Goal: Task Accomplishment & Management: Manage account settings

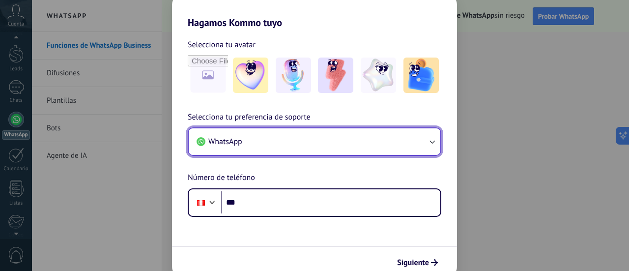
click at [428, 141] on icon "button" at bounding box center [432, 142] width 10 height 10
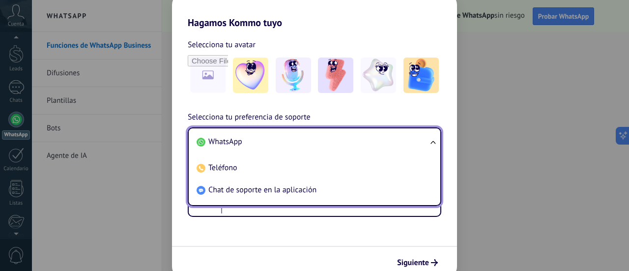
click at [428, 141] on ul "WhatsApp Teléfono Chat de soporte en la aplicación" at bounding box center [315, 166] width 254 height 79
click at [432, 143] on ul "WhatsApp Teléfono Chat de soporte en la aplicación" at bounding box center [315, 166] width 254 height 79
click at [115, 174] on div "Hagamos Kommo tuyo Selecciona tu avatar Selecciona tu preferencia de soporte Wh…" at bounding box center [314, 135] width 629 height 271
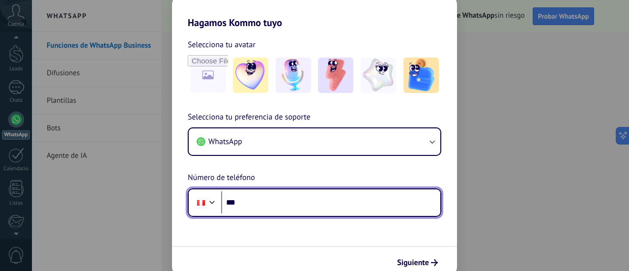
click at [277, 209] on input "***" at bounding box center [330, 202] width 219 height 23
type input "**********"
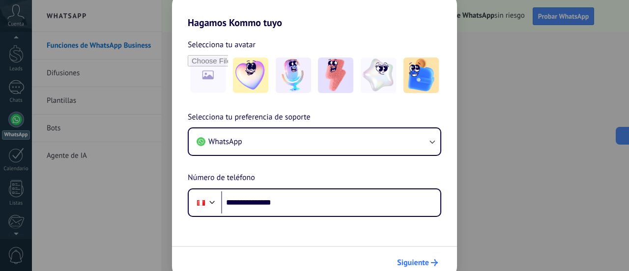
click at [424, 262] on span "Siguiente" at bounding box center [413, 262] width 32 height 7
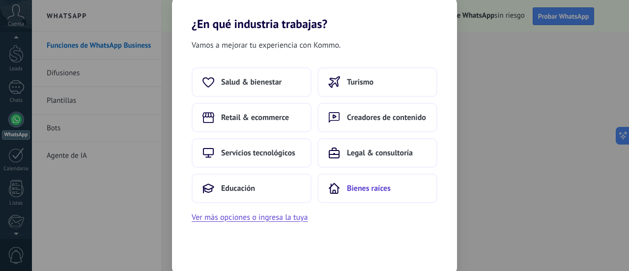
click at [355, 185] on span "Bienes raíces" at bounding box center [369, 188] width 44 height 10
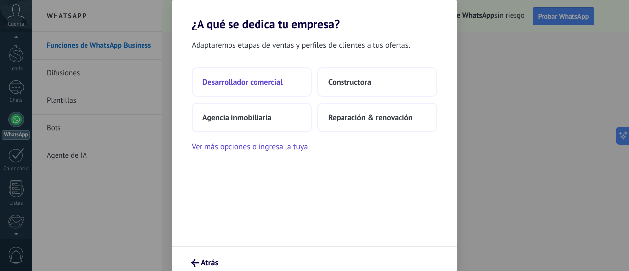
click at [274, 84] on span "Desarrollador comercial" at bounding box center [242, 82] width 80 height 10
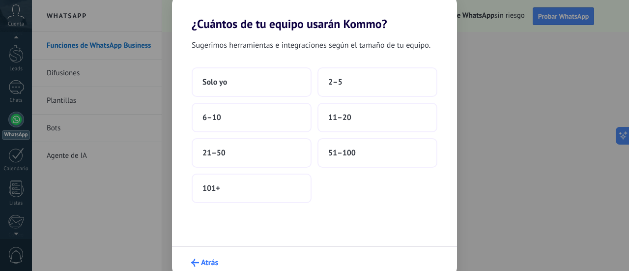
click at [198, 259] on icon "submit" at bounding box center [195, 263] width 8 height 8
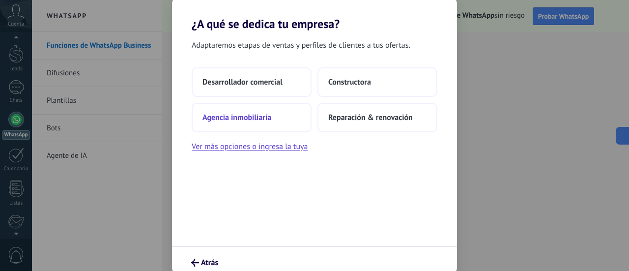
click at [259, 116] on span "Agencia inmobiliaria" at bounding box center [236, 118] width 69 height 10
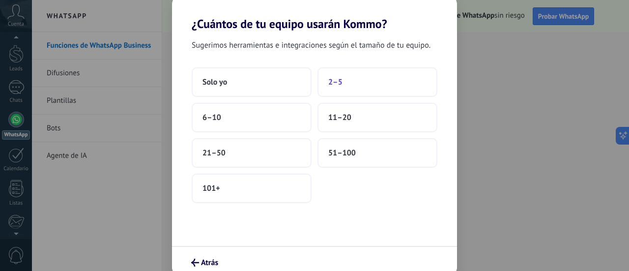
click at [340, 89] on button "2–5" at bounding box center [378, 81] width 120 height 29
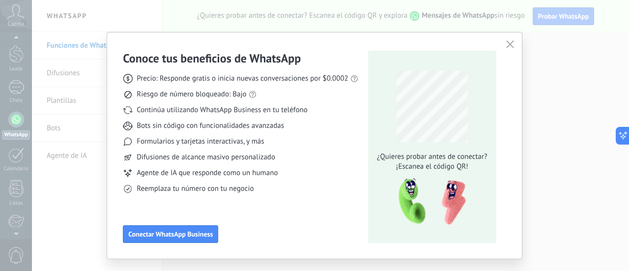
click at [515, 40] on button "button" at bounding box center [510, 45] width 13 height 14
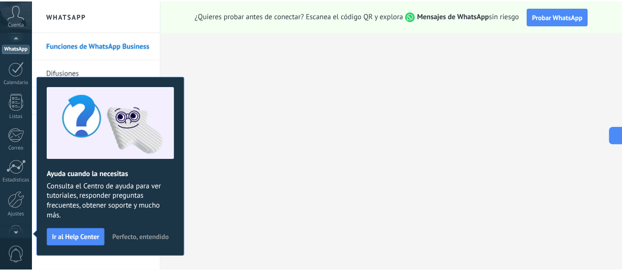
scroll to position [28, 0]
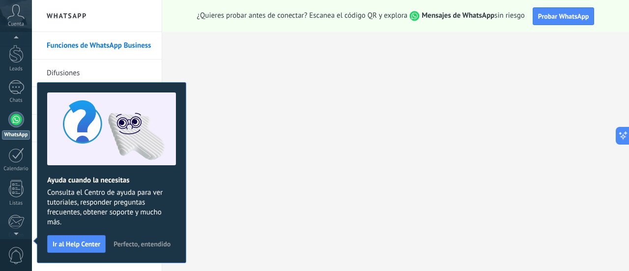
click at [21, 121] on div at bounding box center [16, 120] width 16 height 16
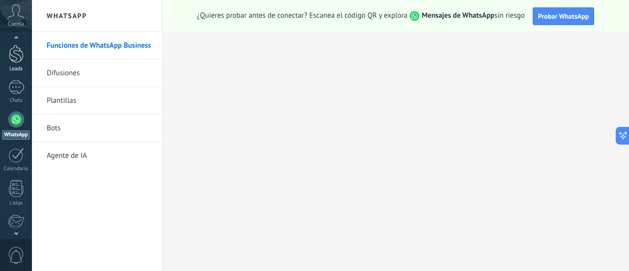
click at [18, 56] on div at bounding box center [16, 54] width 15 height 18
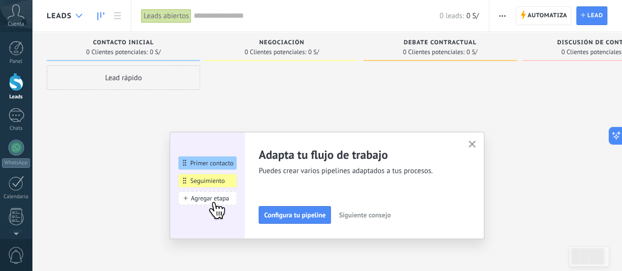
click at [77, 15] on use at bounding box center [79, 16] width 6 height 4
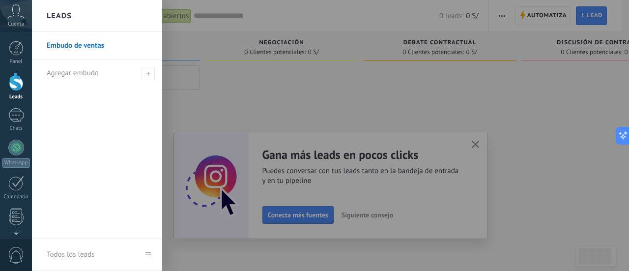
click at [86, 46] on link "Embudo de ventas" at bounding box center [100, 46] width 106 height 28
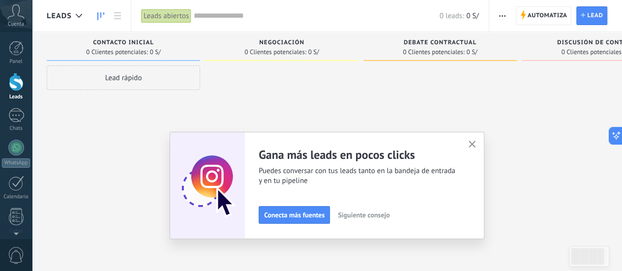
click at [478, 144] on button "button" at bounding box center [472, 144] width 12 height 13
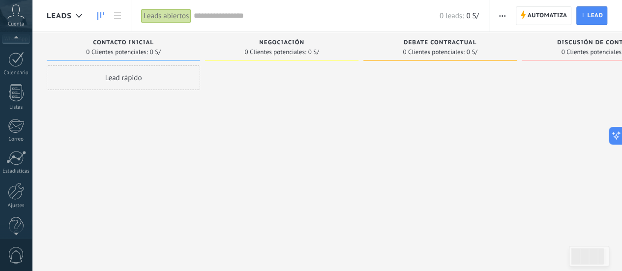
click at [15, 234] on div at bounding box center [16, 231] width 32 height 15
click at [17, 146] on div at bounding box center [16, 148] width 16 height 16
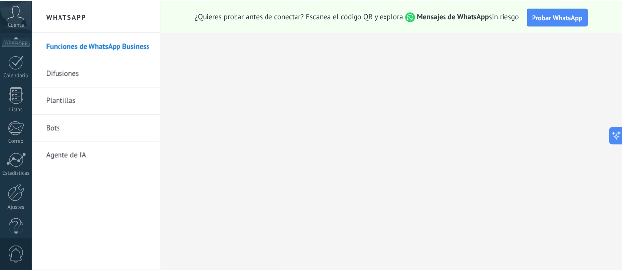
scroll to position [137, 0]
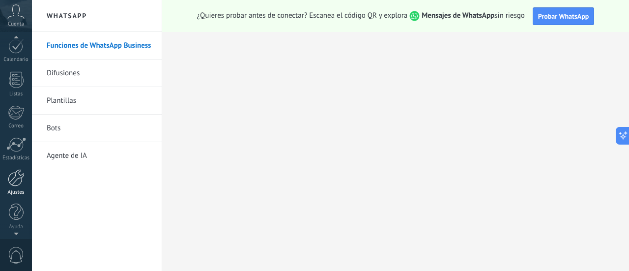
click at [16, 184] on div at bounding box center [16, 177] width 17 height 17
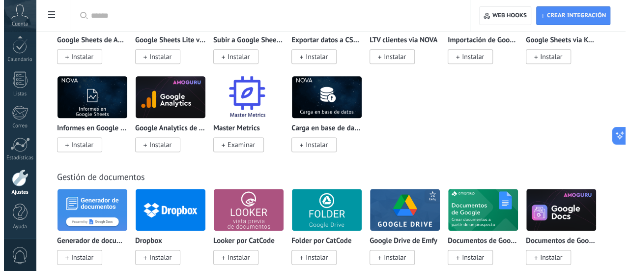
scroll to position [2433, 0]
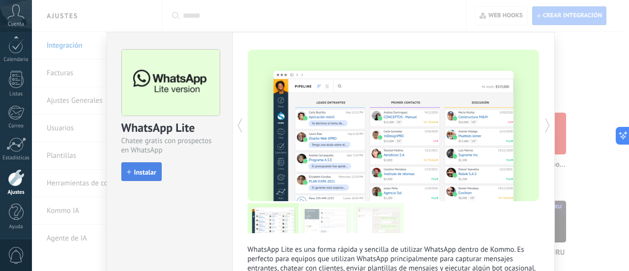
click at [145, 174] on span "Instalar" at bounding box center [145, 172] width 22 height 7
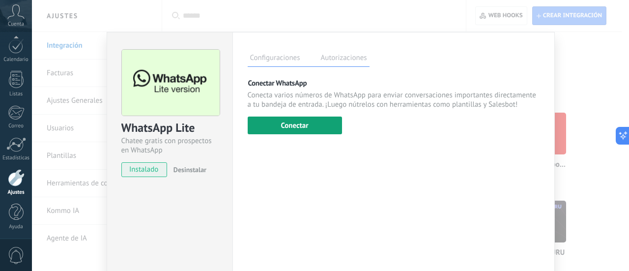
click at [313, 125] on button "Conectar" at bounding box center [295, 125] width 94 height 18
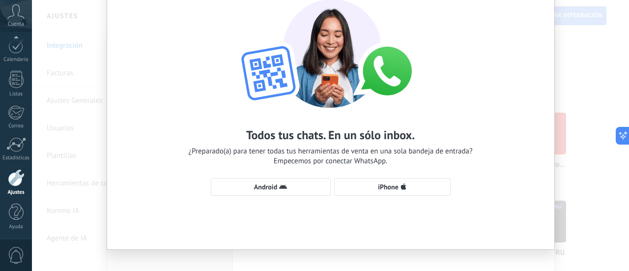
scroll to position [59, 0]
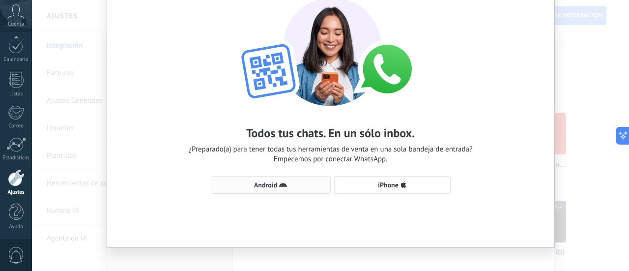
click at [293, 181] on span "Android" at bounding box center [270, 185] width 109 height 8
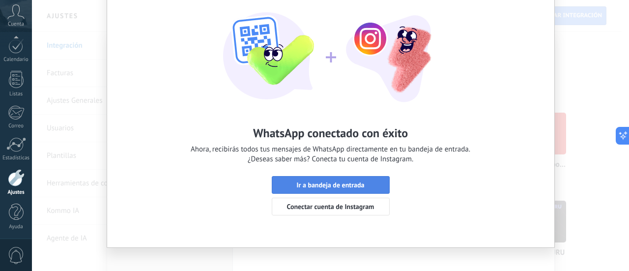
click at [320, 185] on span "Ir a bandeja de entrada" at bounding box center [330, 184] width 68 height 7
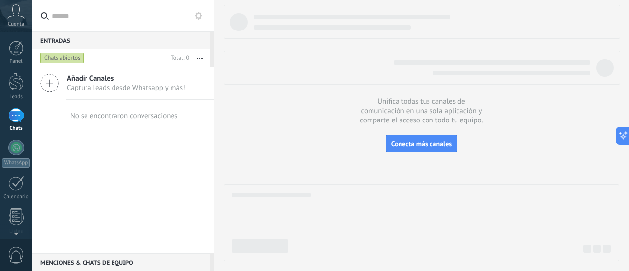
click at [81, 84] on span "Captura leads desde Whatsapp y más!" at bounding box center [126, 87] width 118 height 9
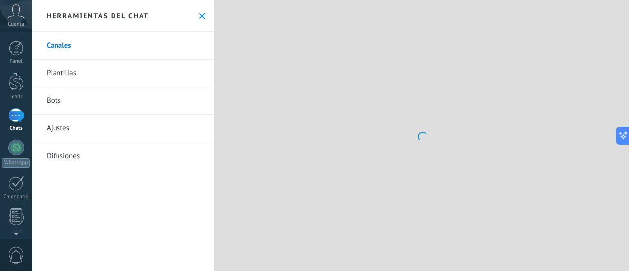
click at [56, 83] on link "Plantillas" at bounding box center [123, 73] width 182 height 28
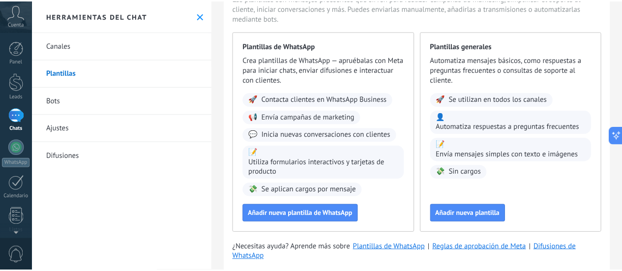
scroll to position [88, 0]
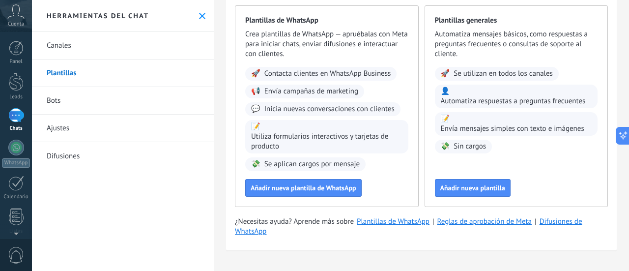
click at [202, 14] on icon at bounding box center [202, 16] width 6 height 6
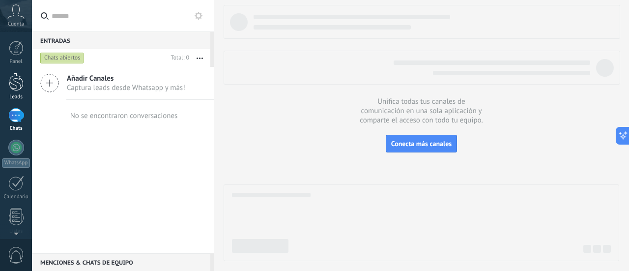
click at [1, 85] on link "Leads" at bounding box center [16, 87] width 32 height 28
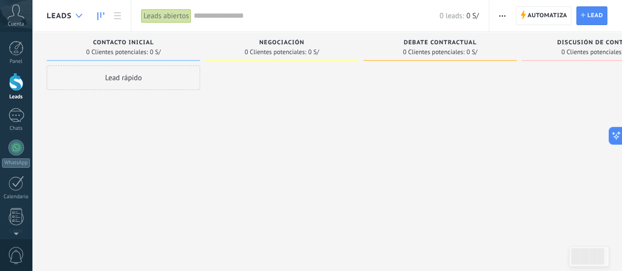
click at [81, 14] on icon at bounding box center [79, 16] width 6 height 4
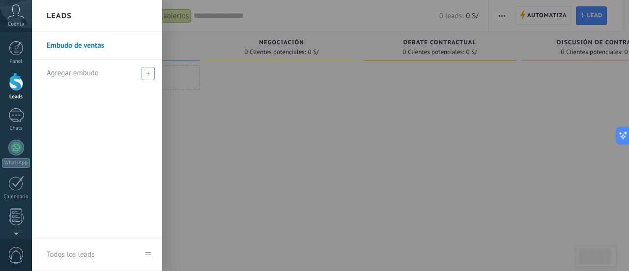
click at [144, 71] on span at bounding box center [148, 73] width 13 height 13
type input "*"
type input "****"
click at [197, 99] on div at bounding box center [346, 135] width 629 height 271
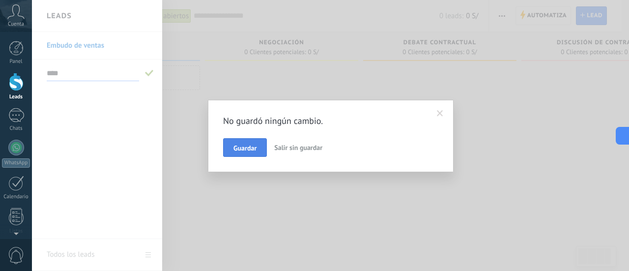
click at [255, 149] on span "Guardar" at bounding box center [244, 147] width 23 height 7
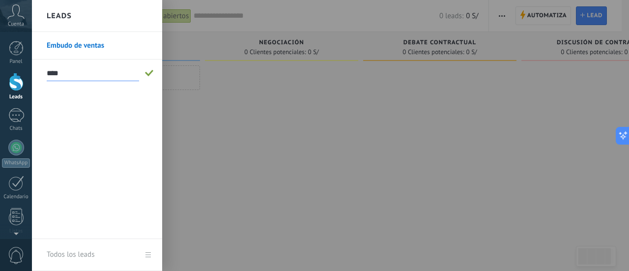
click at [68, 47] on link "Embudo de ventas" at bounding box center [100, 46] width 106 height 28
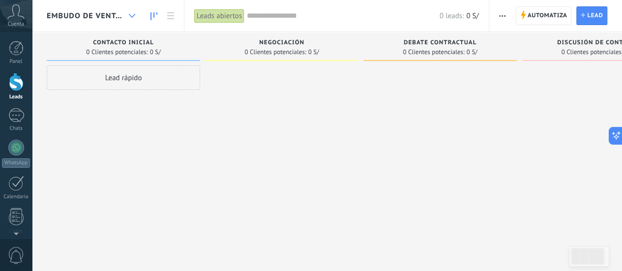
click at [132, 15] on icon at bounding box center [132, 16] width 6 height 4
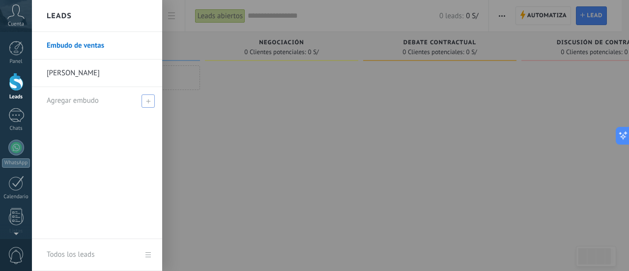
click at [151, 98] on span at bounding box center [148, 100] width 13 height 13
type input "****"
click at [217, 168] on div at bounding box center [346, 135] width 629 height 271
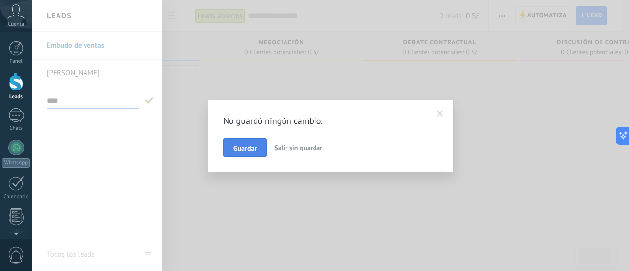
click at [249, 144] on span "Guardar" at bounding box center [244, 147] width 23 height 7
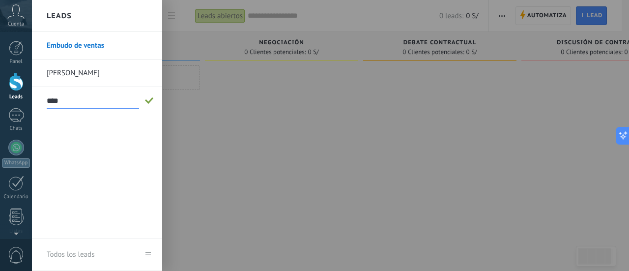
click at [212, 192] on div at bounding box center [346, 135] width 629 height 271
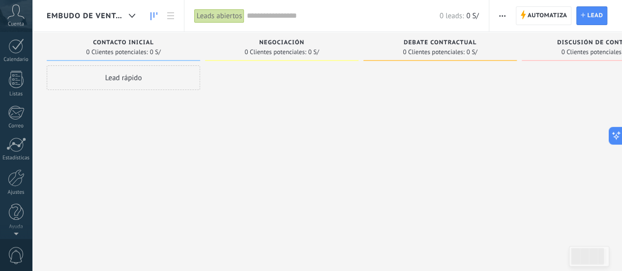
scroll to position [17, 0]
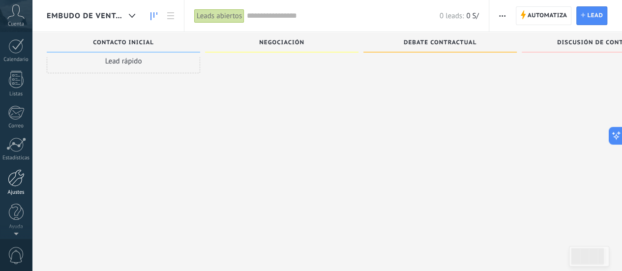
click at [19, 179] on div at bounding box center [16, 177] width 17 height 17
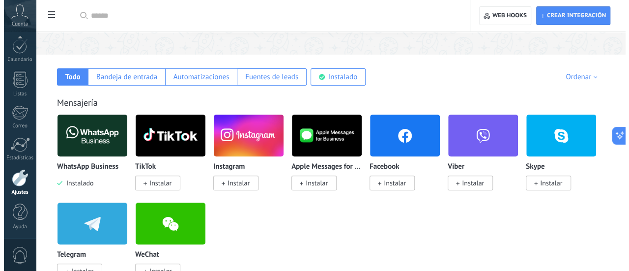
scroll to position [147, 0]
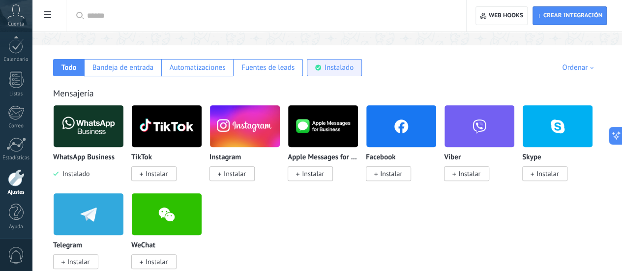
click at [353, 68] on div "Instalado" at bounding box center [338, 67] width 29 height 9
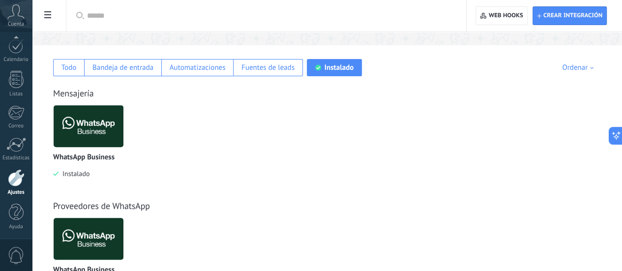
click at [123, 133] on img at bounding box center [89, 126] width 70 height 48
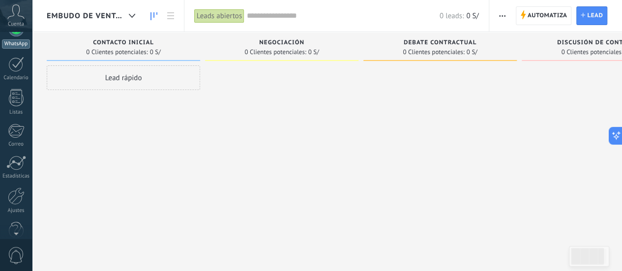
scroll to position [137, 0]
click at [19, 183] on div at bounding box center [16, 177] width 17 height 17
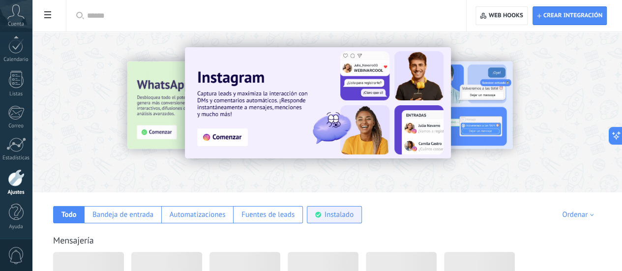
click at [353, 215] on div "Instalado" at bounding box center [338, 214] width 29 height 9
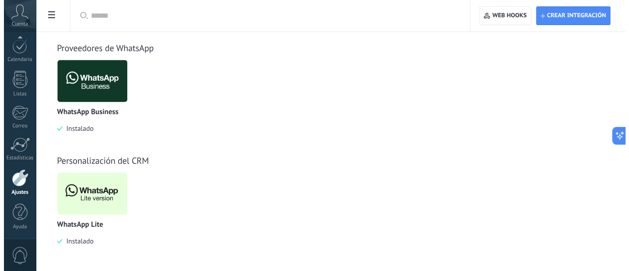
scroll to position [306, 0]
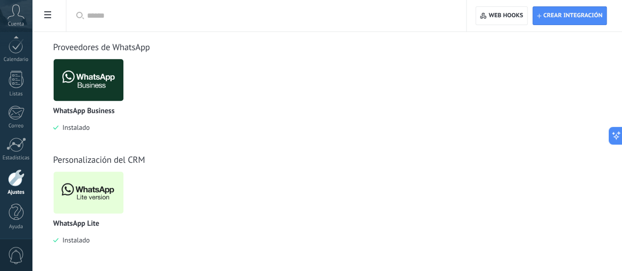
click at [123, 197] on img at bounding box center [89, 193] width 70 height 48
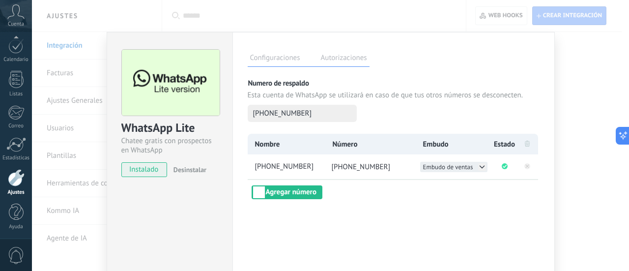
click at [478, 167] on icon at bounding box center [482, 167] width 8 height 8
click at [438, 173] on li "[PERSON_NAME]" at bounding box center [453, 177] width 67 height 10
click at [302, 193] on button "Agregar número" at bounding box center [287, 192] width 71 height 14
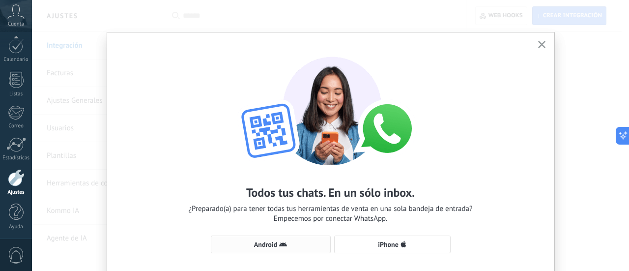
click at [266, 247] on span "Android" at bounding box center [265, 244] width 23 height 7
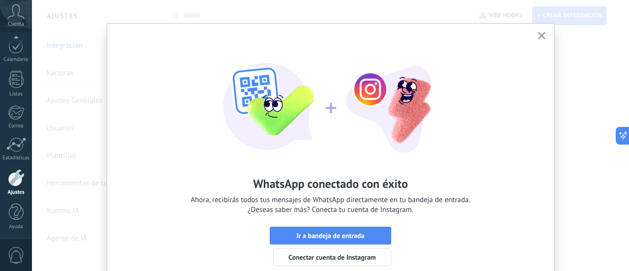
scroll to position [0, 0]
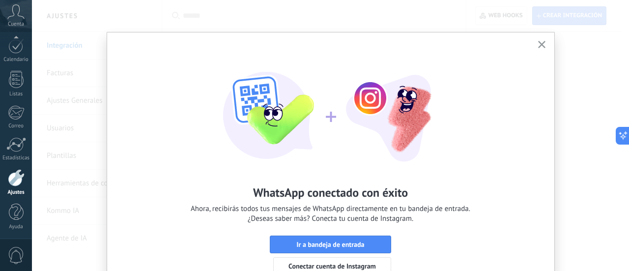
click at [539, 42] on icon "button" at bounding box center [541, 44] width 7 height 7
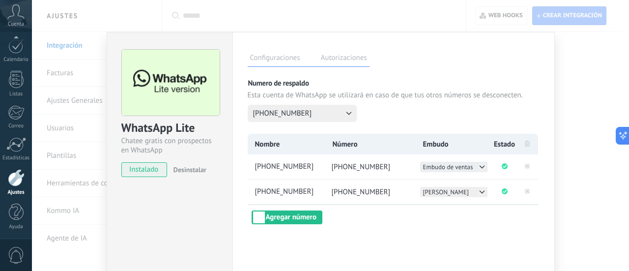
click at [481, 170] on icon at bounding box center [482, 167] width 8 height 8
click at [437, 185] on li "[PERSON_NAME]" at bounding box center [453, 187] width 67 height 10
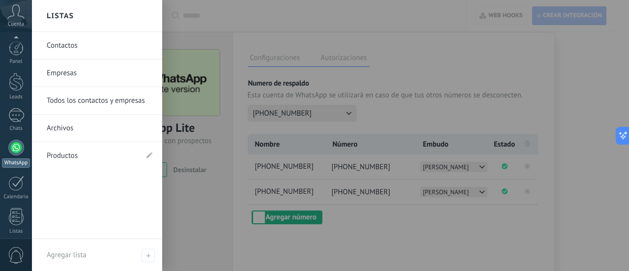
click at [11, 151] on div at bounding box center [16, 148] width 16 height 16
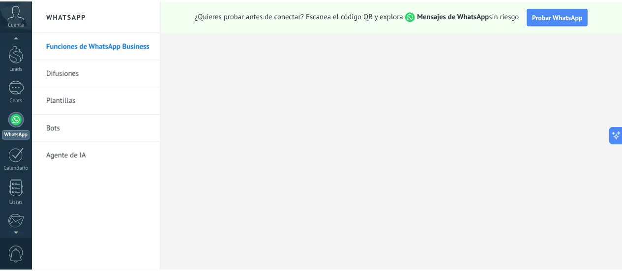
scroll to position [16, 0]
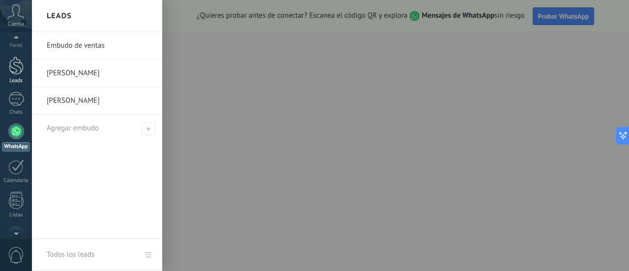
click at [15, 66] on div at bounding box center [16, 66] width 15 height 18
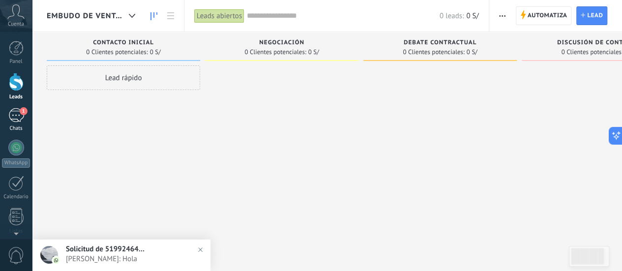
click at [16, 114] on div "1" at bounding box center [16, 115] width 16 height 14
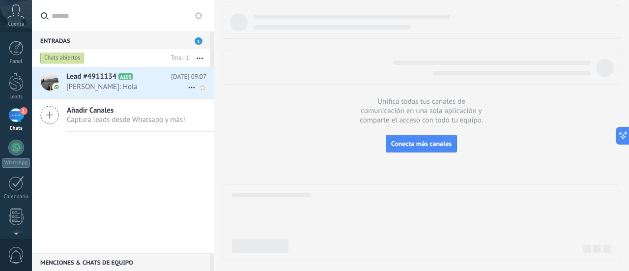
click at [137, 84] on span "[PERSON_NAME]: Hola" at bounding box center [126, 86] width 121 height 9
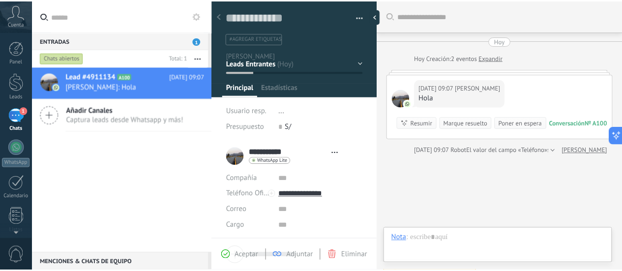
scroll to position [15, 0]
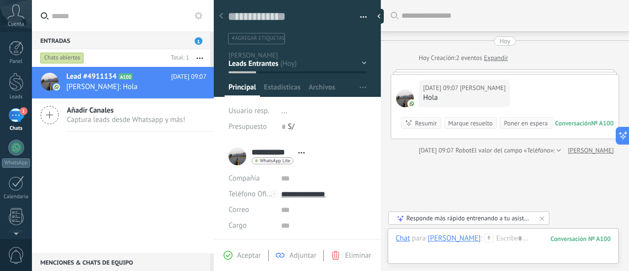
click at [166, 203] on div "Lead #4911134 A100 [DATE] 09:07 [PERSON_NAME]: Hola Añadir Canales Captura lead…" at bounding box center [123, 160] width 182 height 186
click at [15, 88] on div at bounding box center [16, 82] width 15 height 18
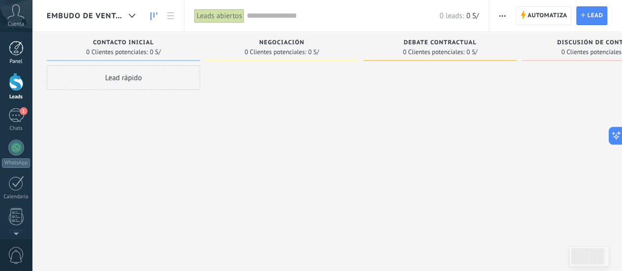
click at [15, 53] on div at bounding box center [16, 48] width 15 height 15
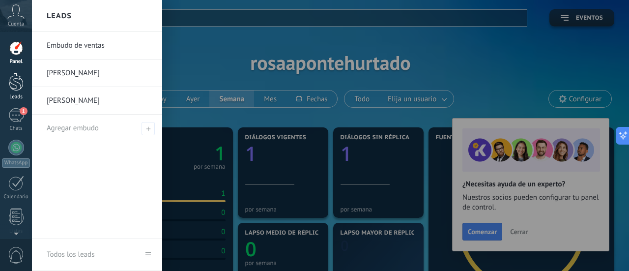
click at [25, 88] on link "Leads" at bounding box center [16, 87] width 32 height 28
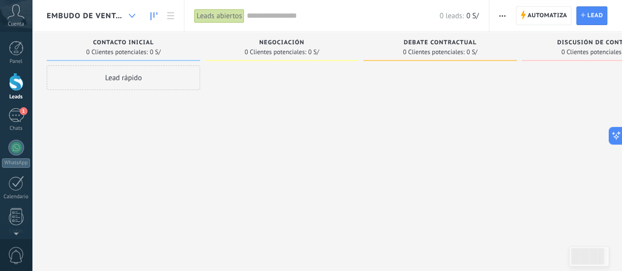
click at [133, 18] on div at bounding box center [132, 15] width 16 height 19
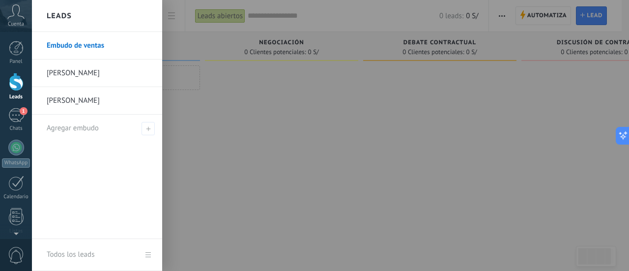
click at [71, 99] on link "[PERSON_NAME]" at bounding box center [100, 101] width 106 height 28
